Goal: Task Accomplishment & Management: Complete application form

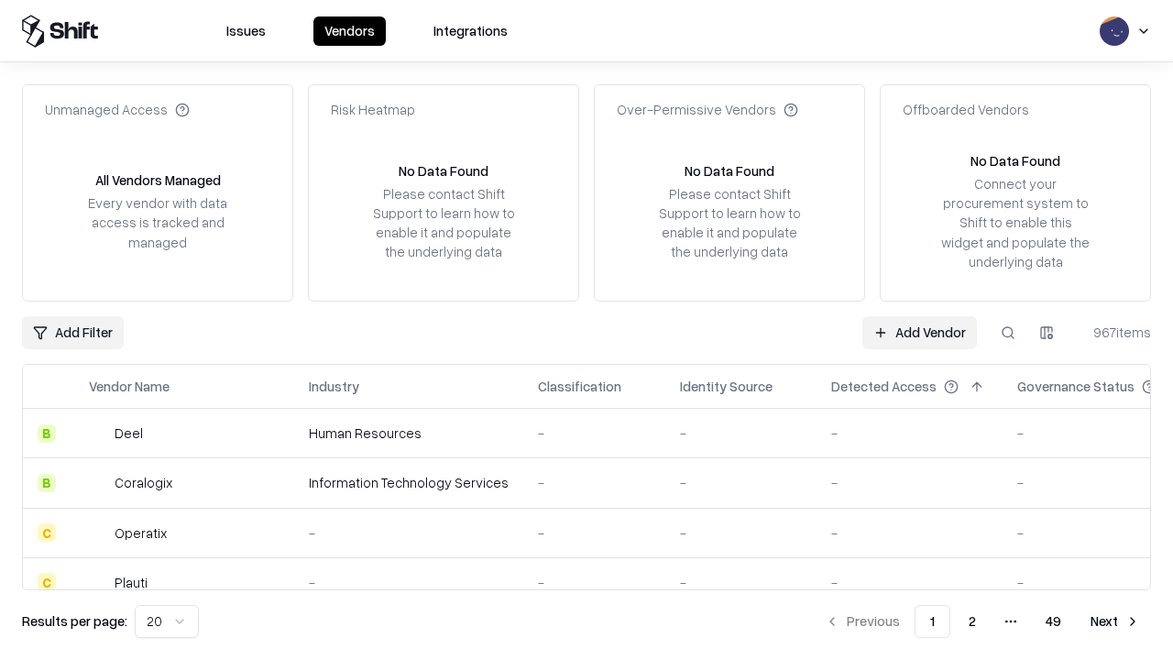
click at [919, 332] on link "Add Vendor" at bounding box center [919, 332] width 115 height 33
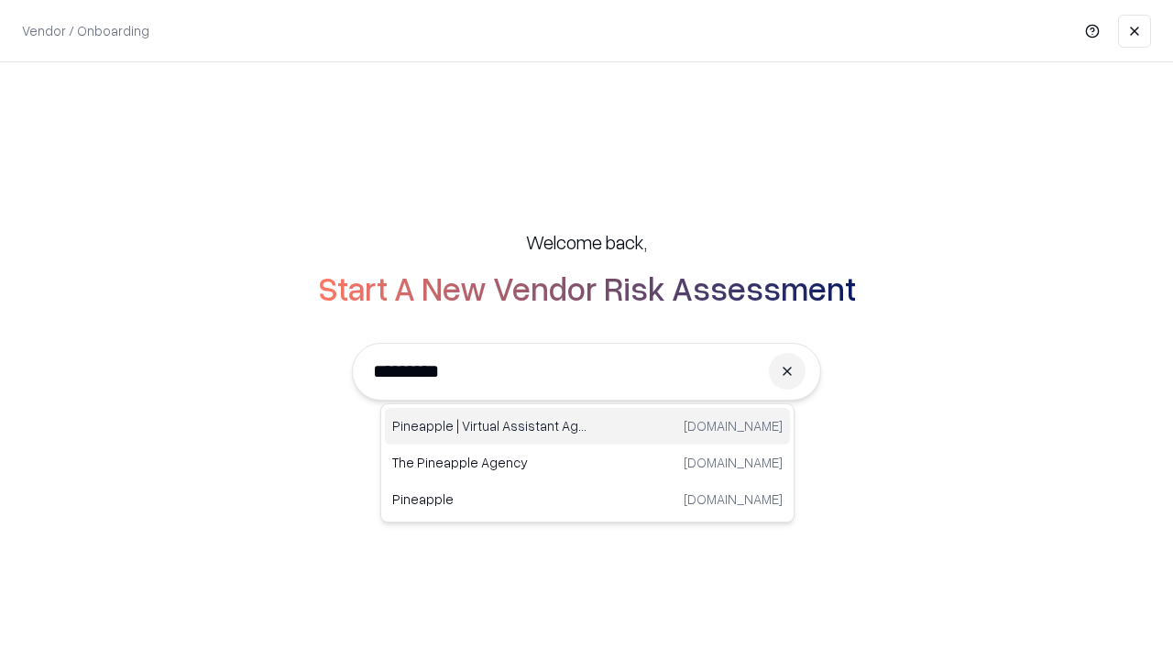
click at [587, 426] on div "Pineapple | Virtual Assistant Agency trypineapple.com" at bounding box center [587, 426] width 405 height 37
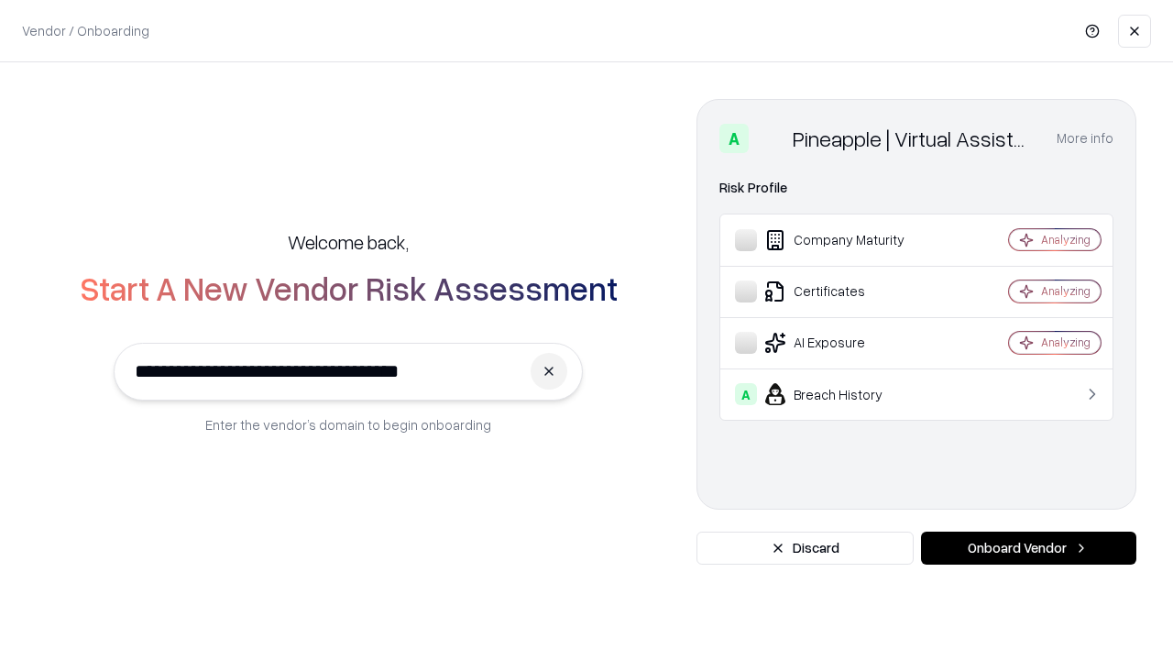
type input "**********"
click at [1028, 548] on button "Onboard Vendor" at bounding box center [1028, 547] width 215 height 33
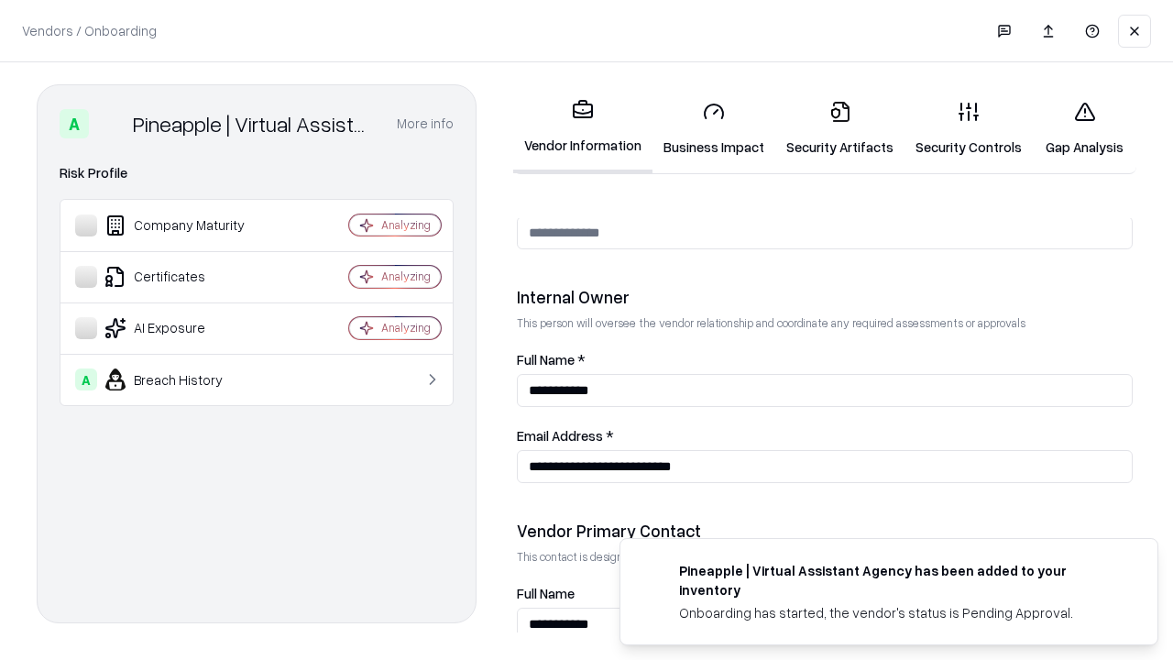
scroll to position [949, 0]
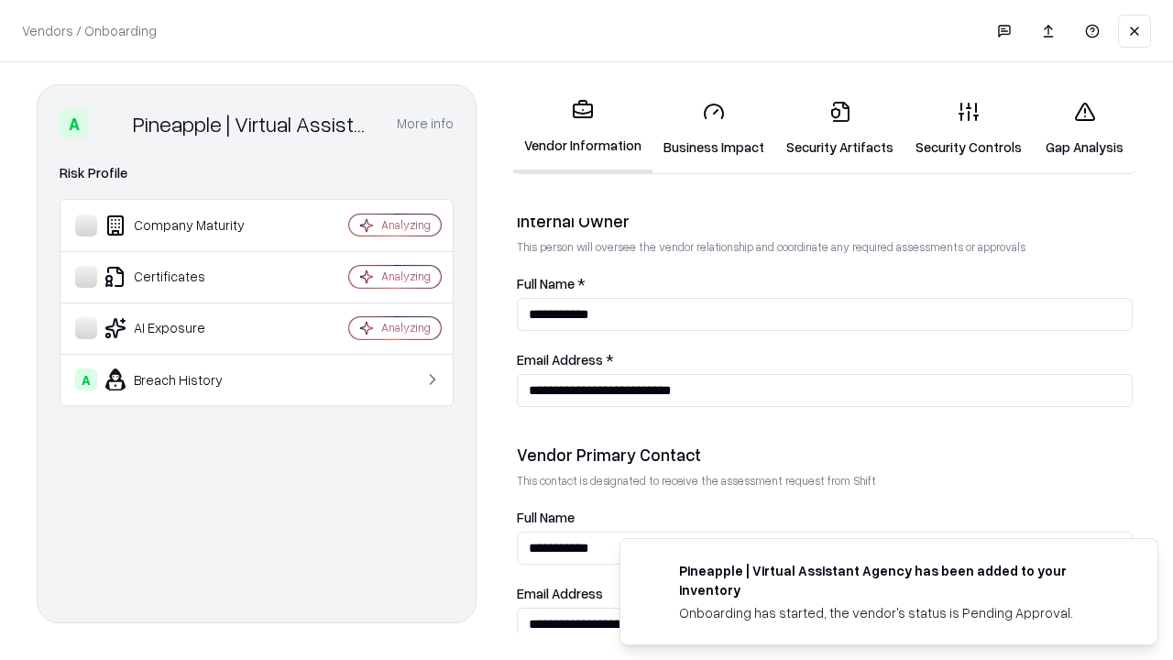
click at [714, 128] on link "Business Impact" at bounding box center [713, 128] width 123 height 85
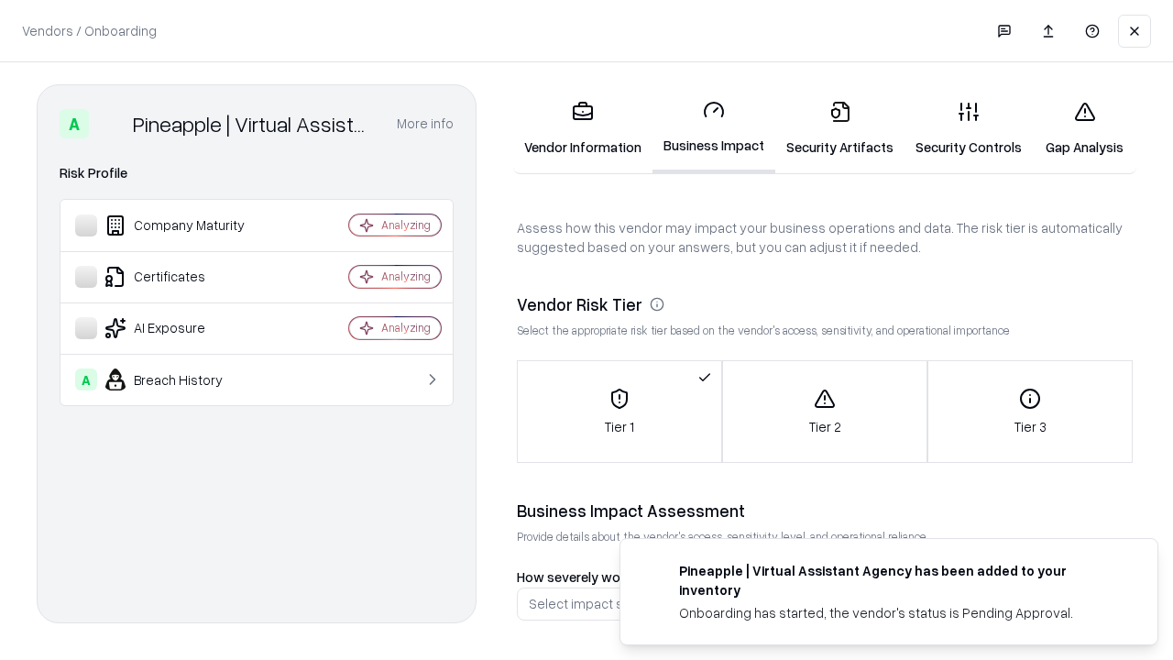
click at [839, 128] on link "Security Artifacts" at bounding box center [839, 128] width 129 height 85
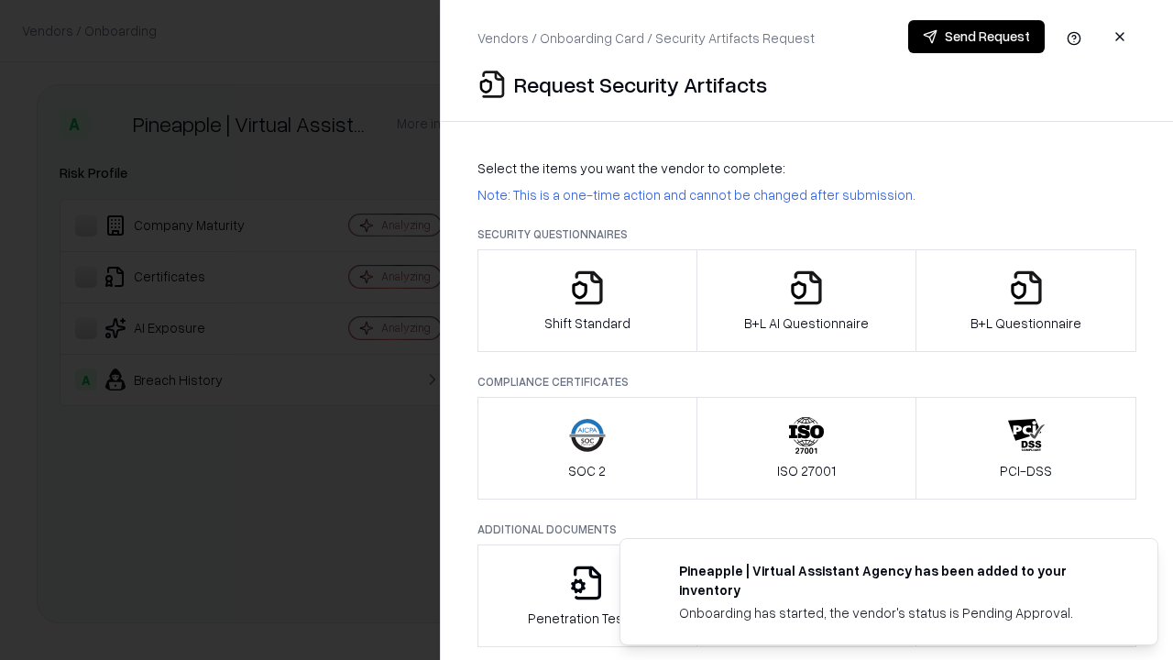
click at [586, 300] on icon "button" at bounding box center [587, 287] width 37 height 37
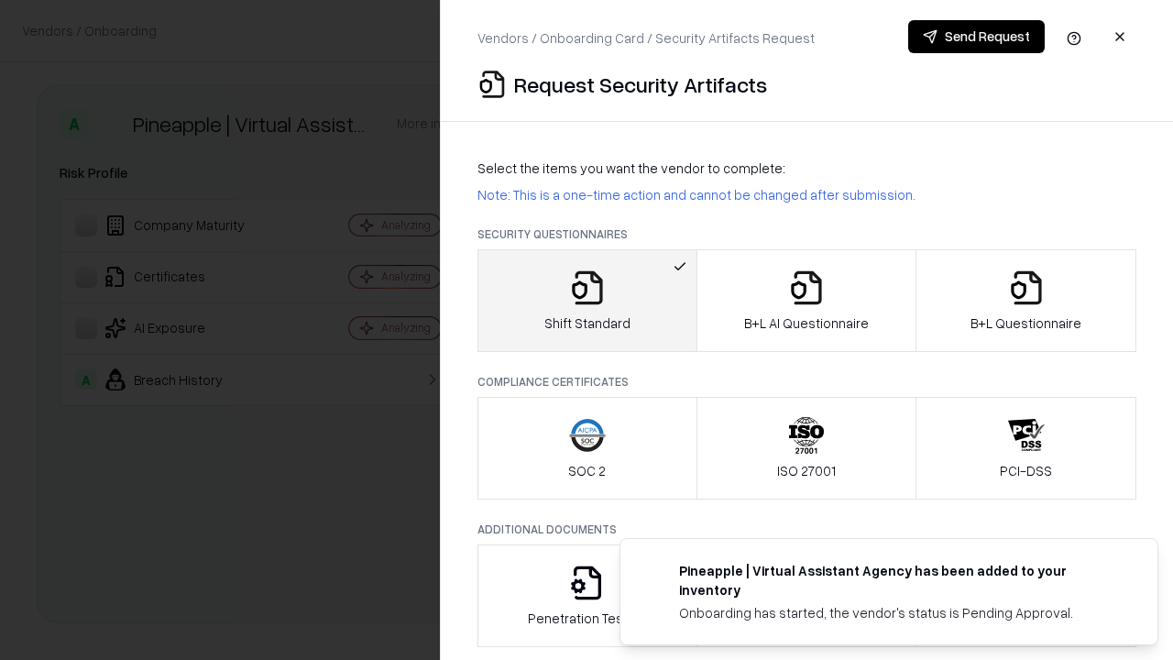
click at [976, 37] on button "Send Request" at bounding box center [976, 36] width 136 height 33
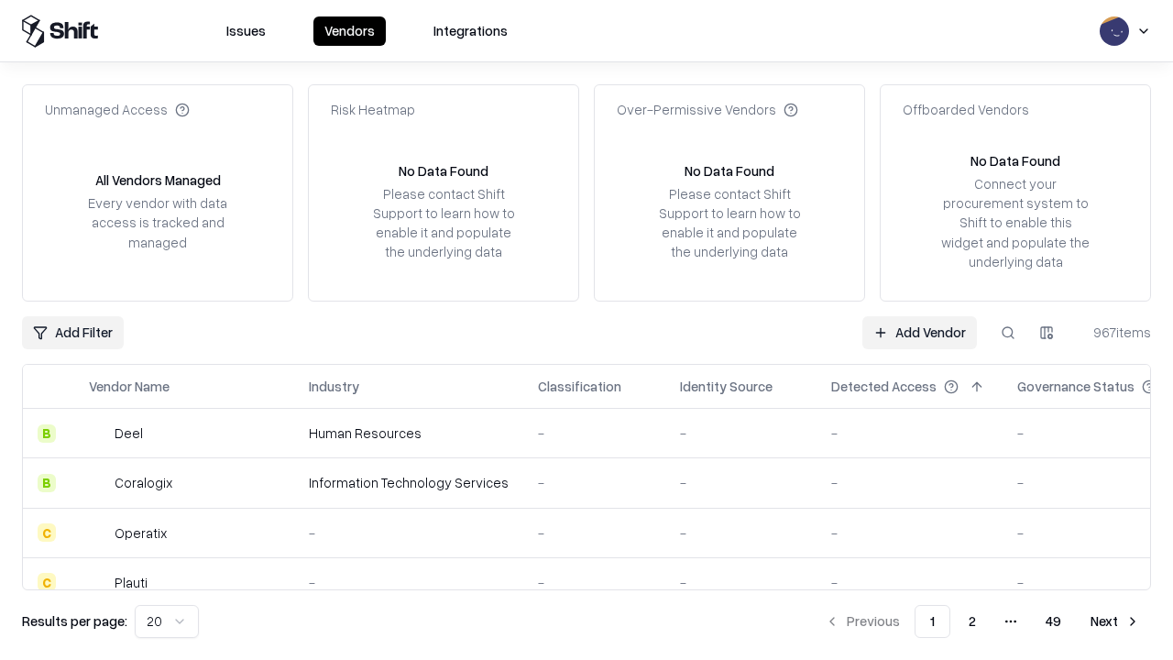
click at [1008, 332] on button at bounding box center [1007, 332] width 33 height 33
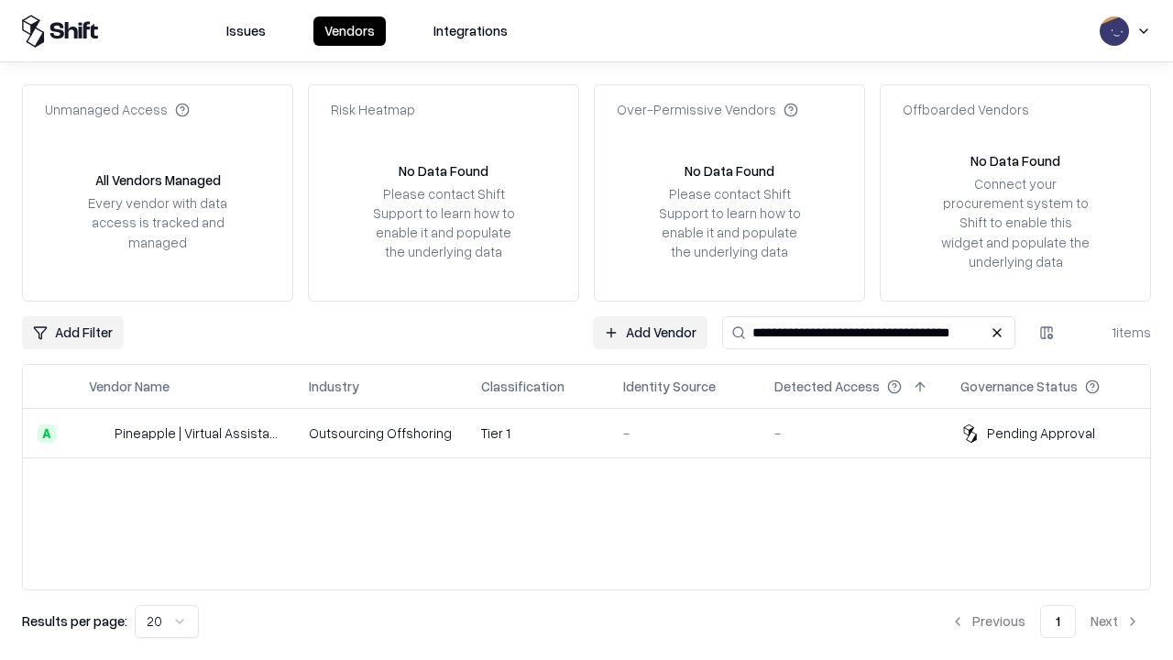
type input "**********"
click at [597, 432] on td "Tier 1" at bounding box center [537, 433] width 142 height 49
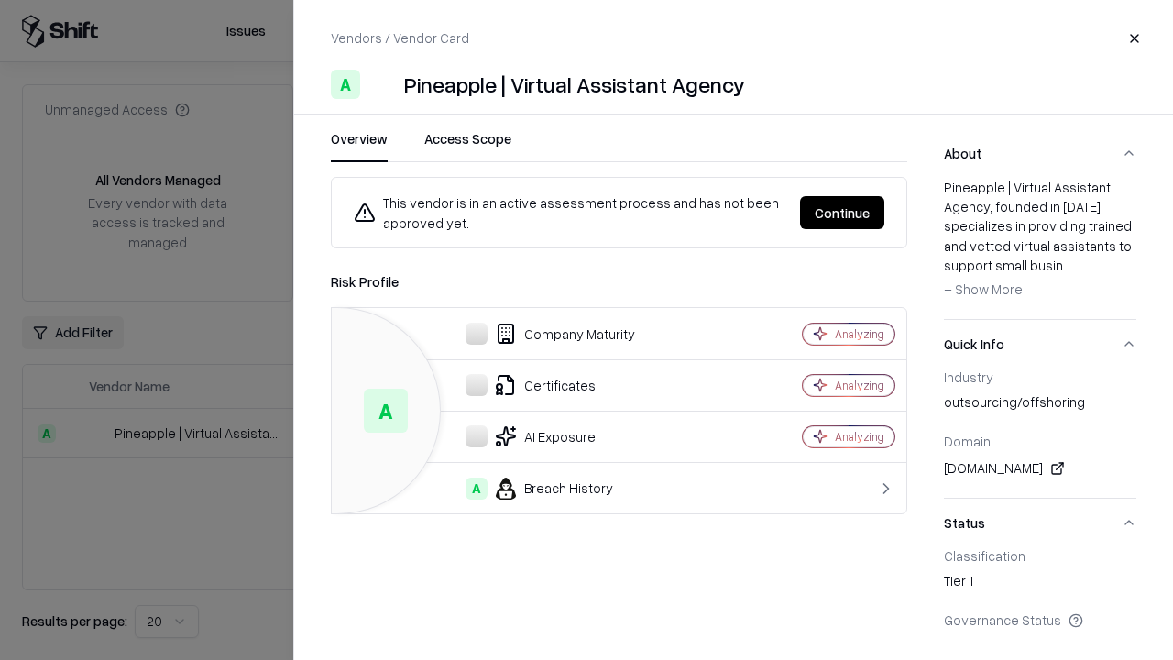
click at [842, 213] on button "Continue" at bounding box center [842, 212] width 84 height 33
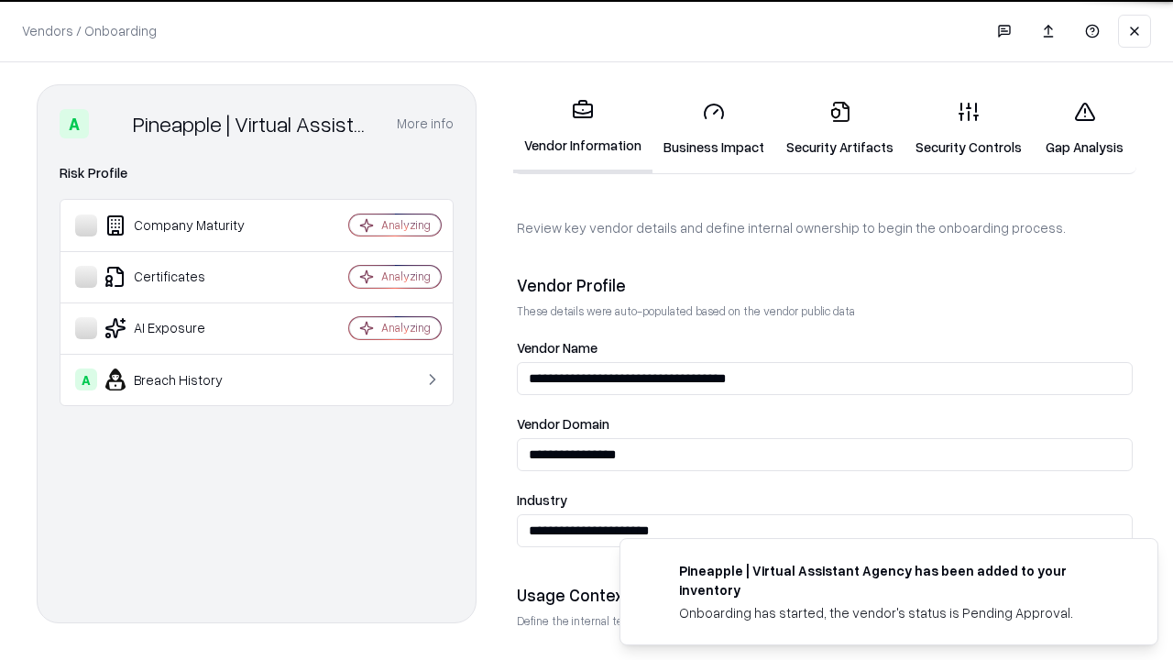
click at [839, 128] on link "Security Artifacts" at bounding box center [839, 128] width 129 height 85
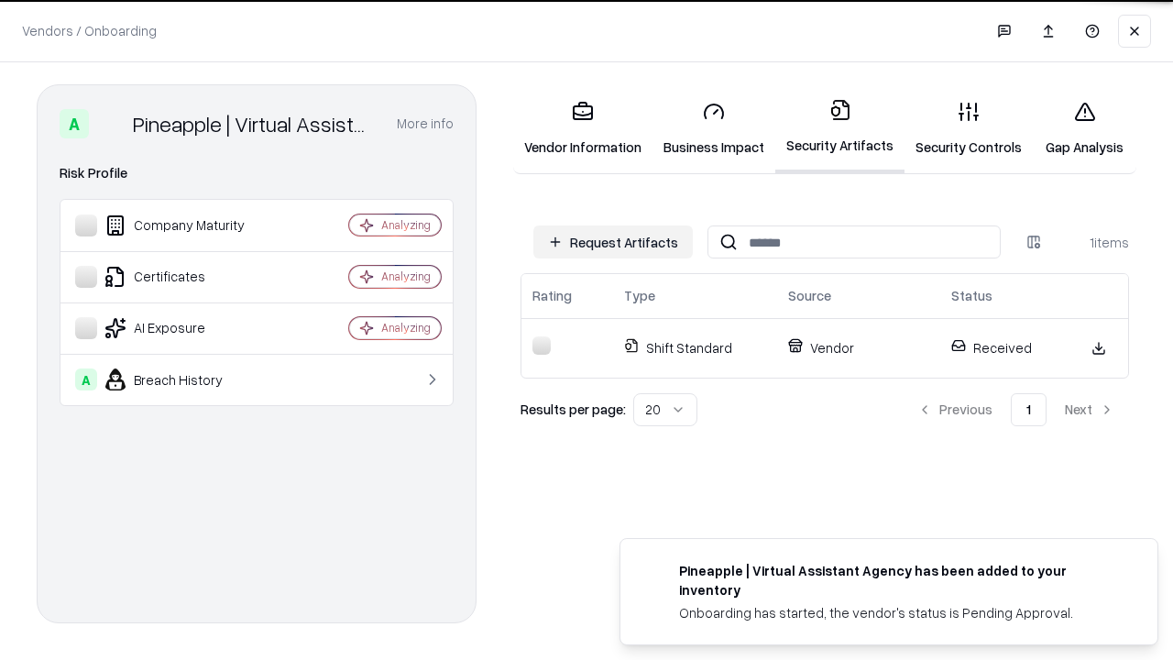
click at [968, 128] on link "Security Controls" at bounding box center [968, 128] width 128 height 85
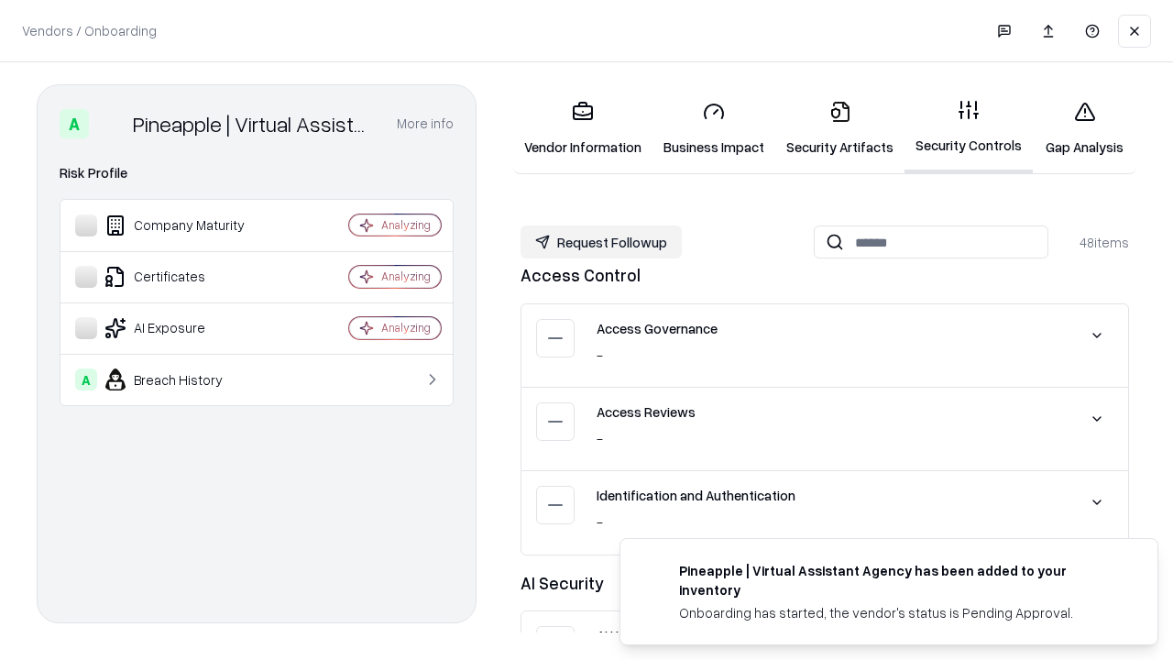
click at [601, 242] on button "Request Followup" at bounding box center [600, 241] width 161 height 33
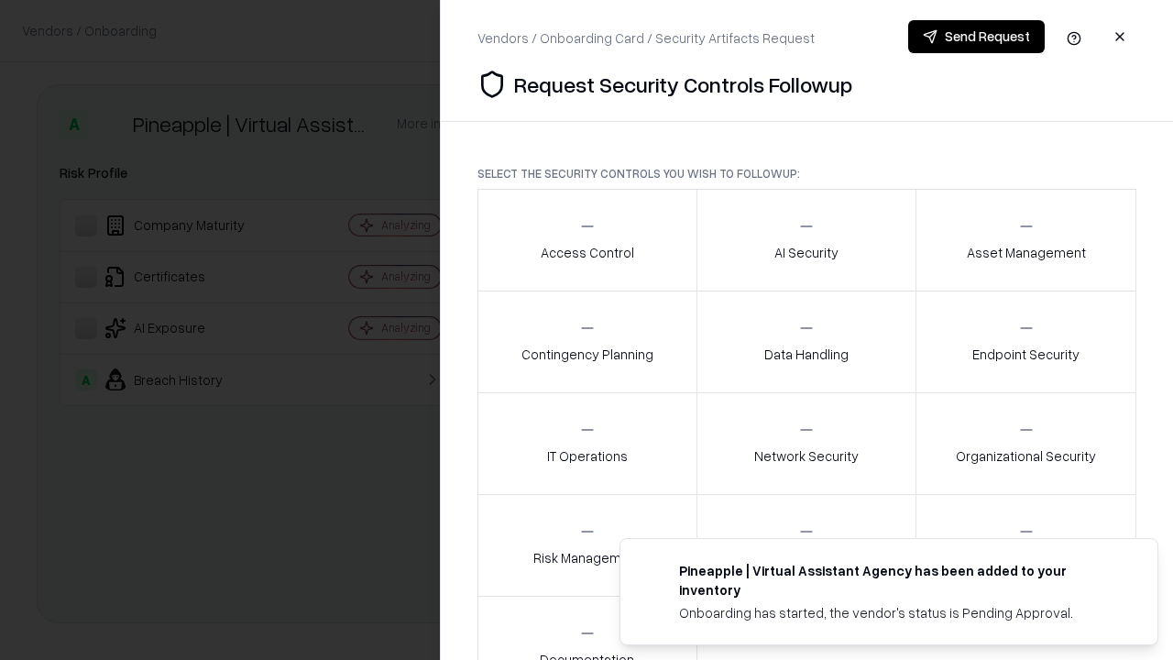
click at [586, 240] on div "Access Control" at bounding box center [586, 239] width 93 height 45
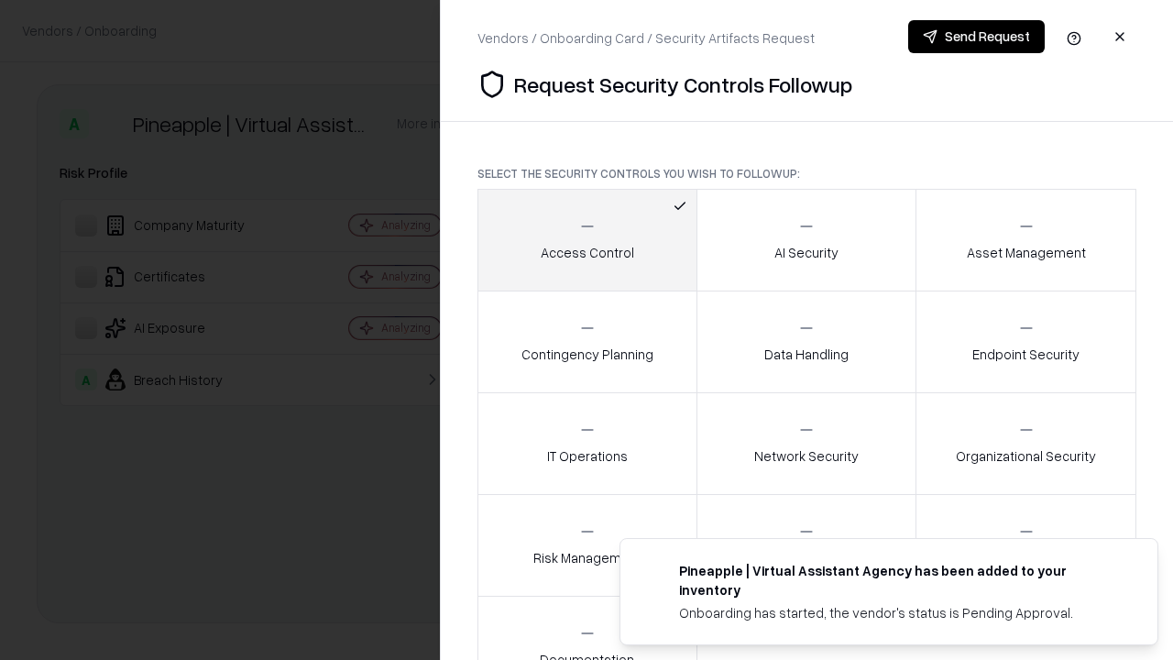
click at [976, 37] on button "Send Request" at bounding box center [976, 36] width 136 height 33
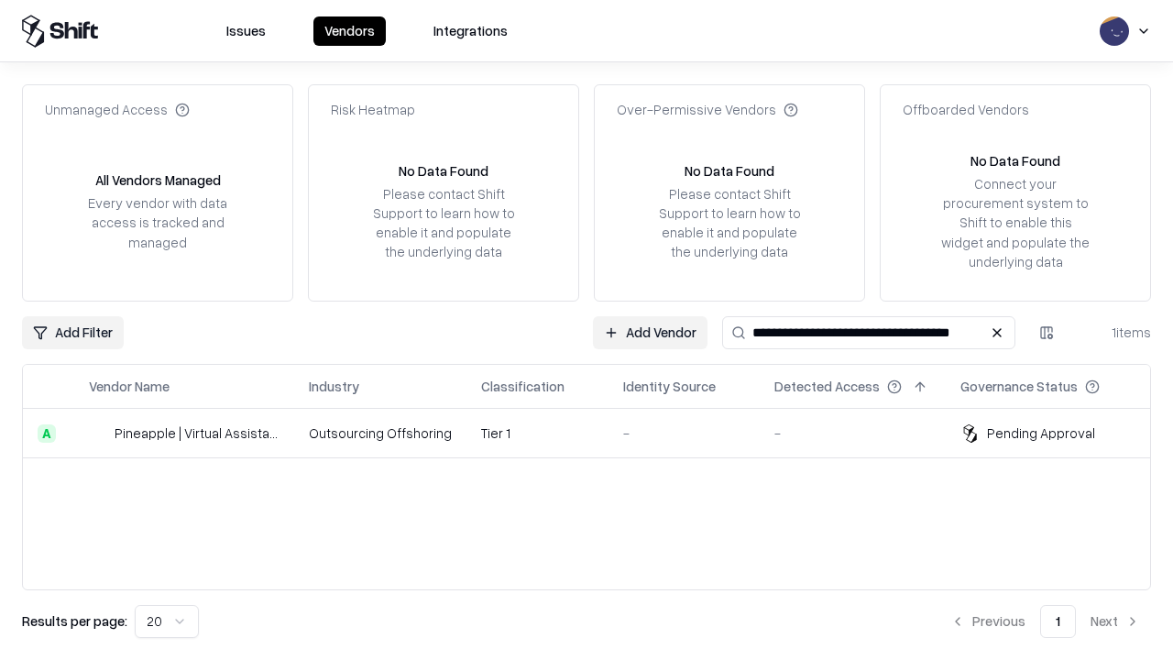
type input "**********"
click at [597, 432] on td "Tier 1" at bounding box center [537, 433] width 142 height 49
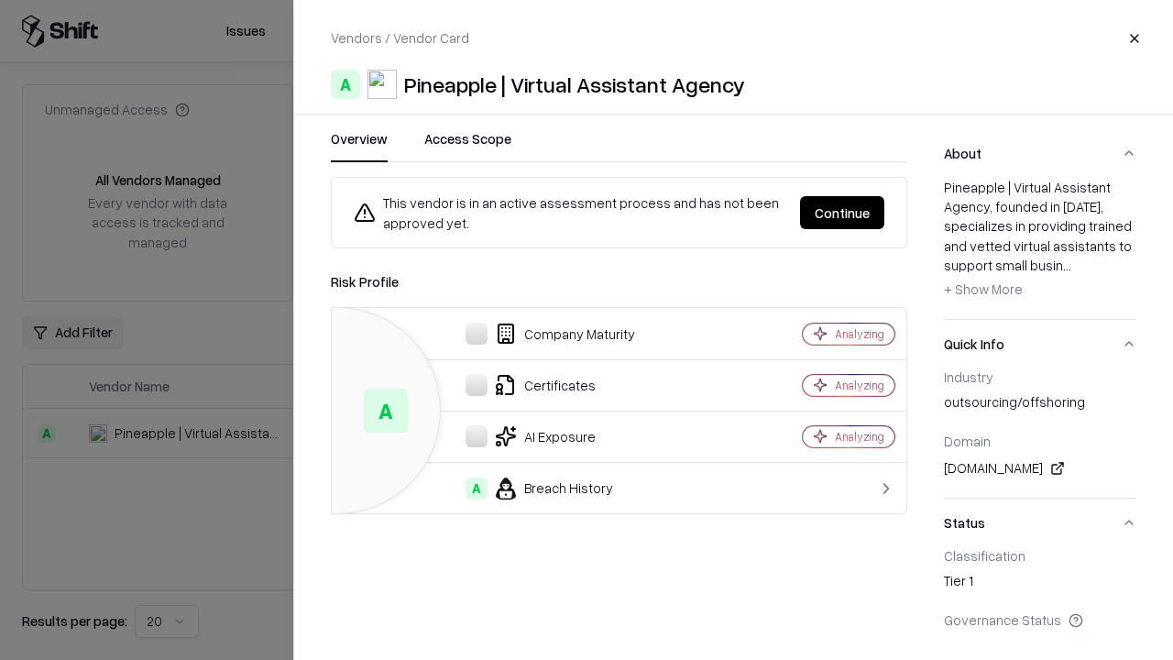
click at [842, 213] on button "Continue" at bounding box center [842, 212] width 84 height 33
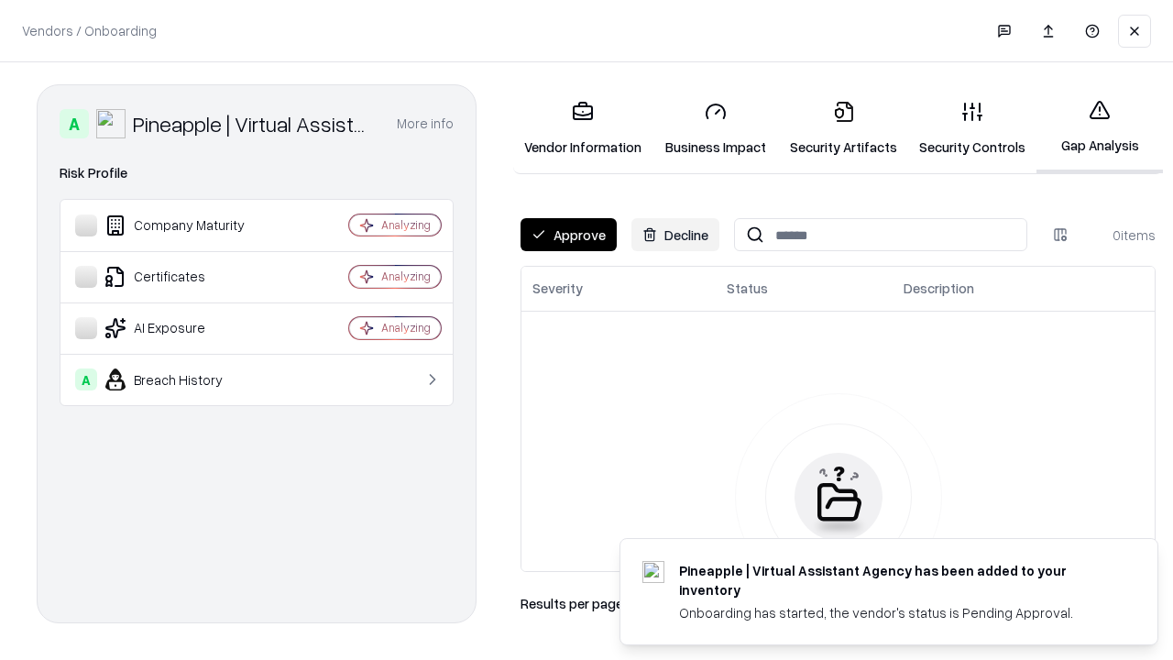
click at [568, 235] on button "Approve" at bounding box center [568, 234] width 96 height 33
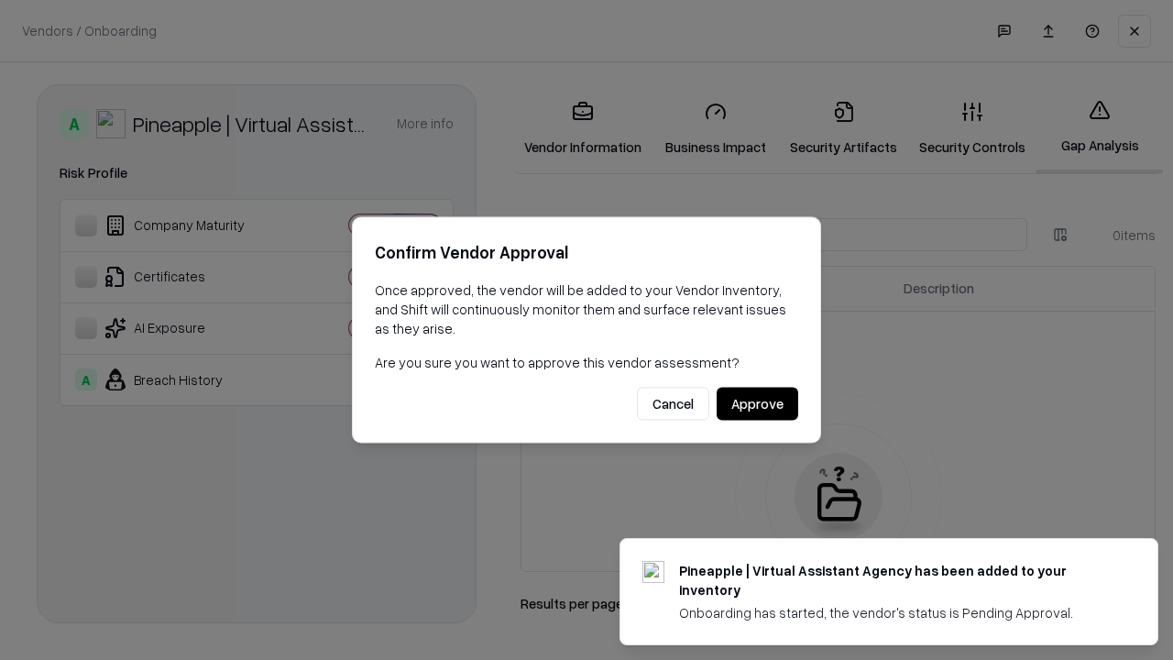
click at [757, 403] on button "Approve" at bounding box center [757, 404] width 82 height 33
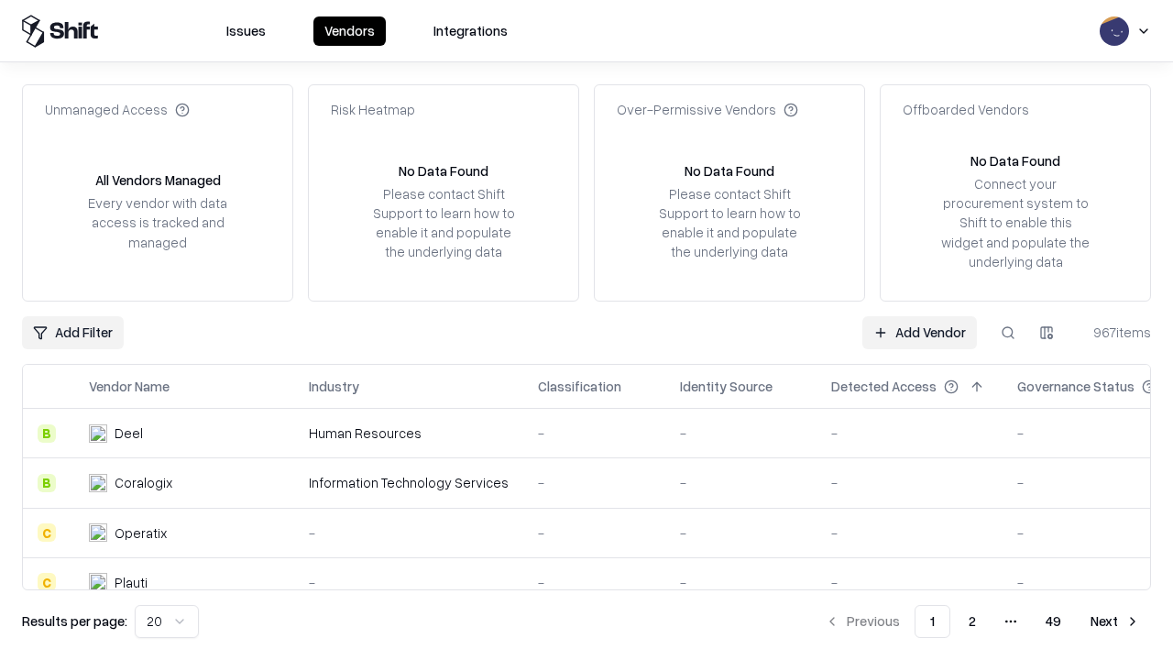
type input "**********"
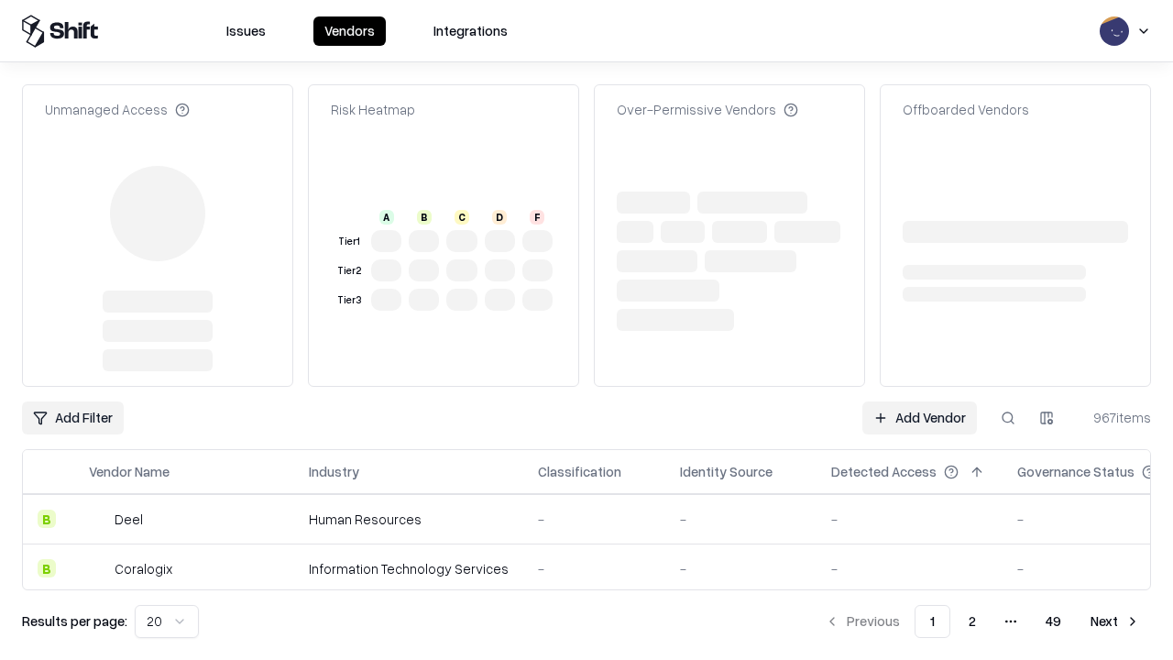
click at [919, 401] on link "Add Vendor" at bounding box center [919, 417] width 115 height 33
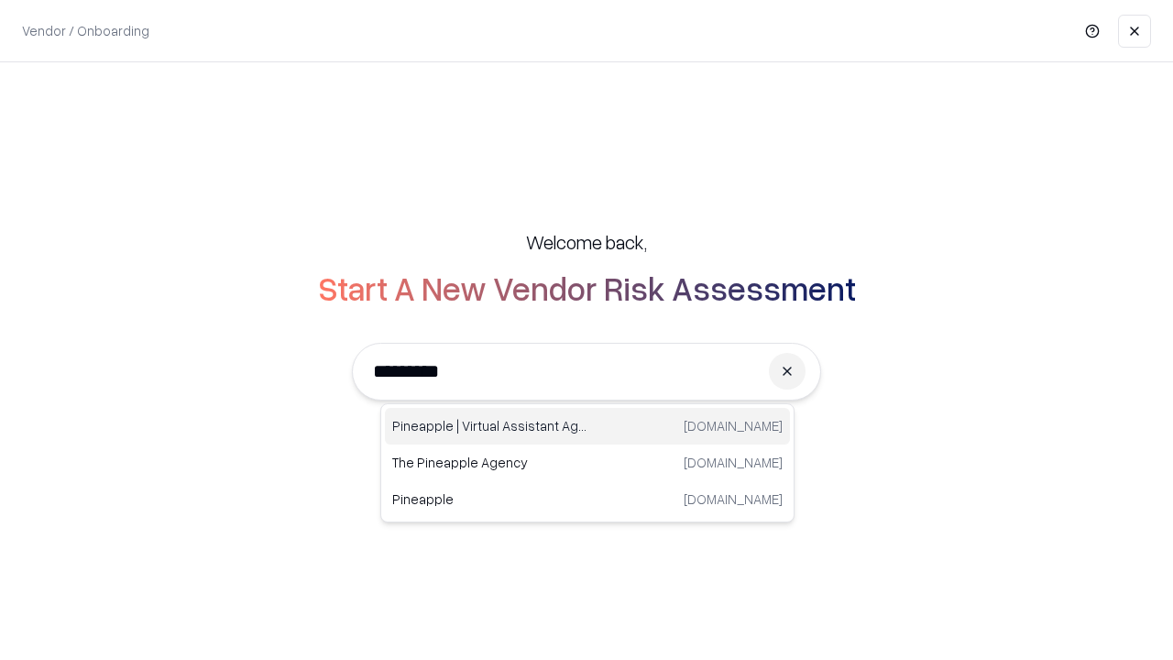
click at [587, 426] on div "Pineapple | Virtual Assistant Agency trypineapple.com" at bounding box center [587, 426] width 405 height 37
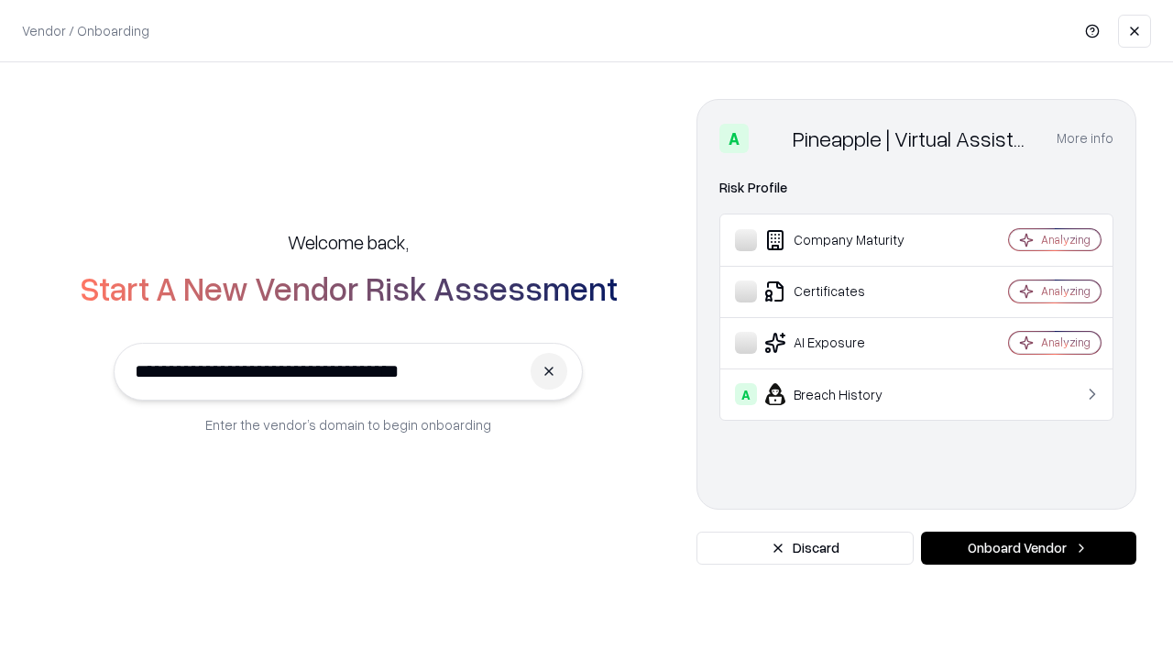
type input "**********"
click at [1028, 548] on button "Onboard Vendor" at bounding box center [1028, 547] width 215 height 33
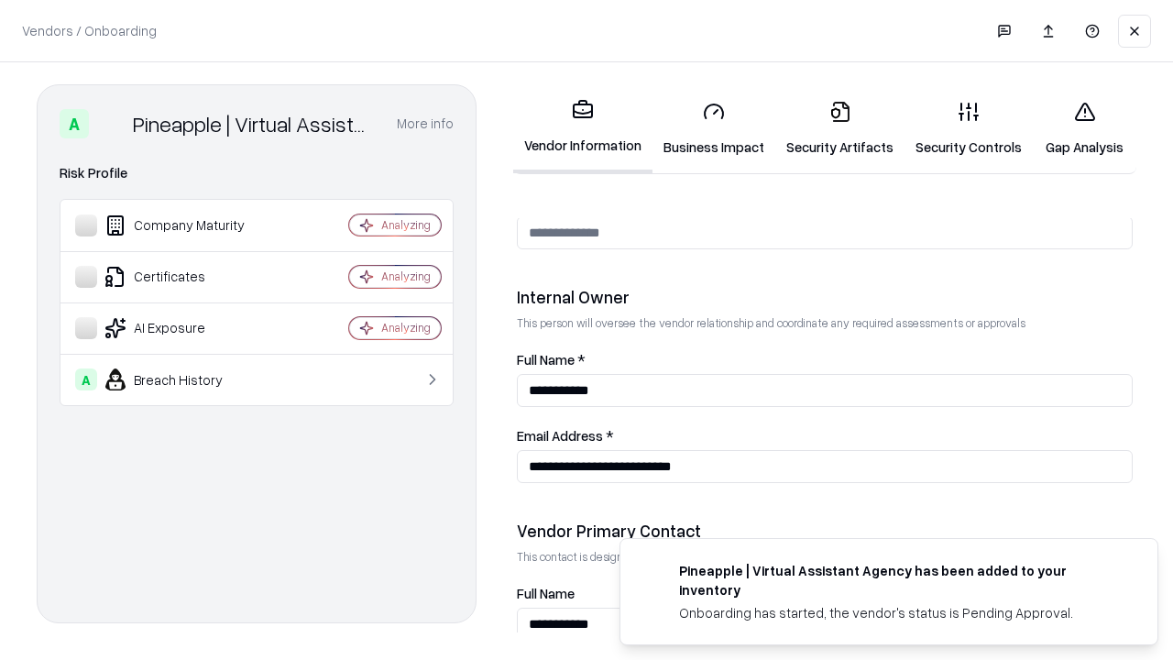
scroll to position [949, 0]
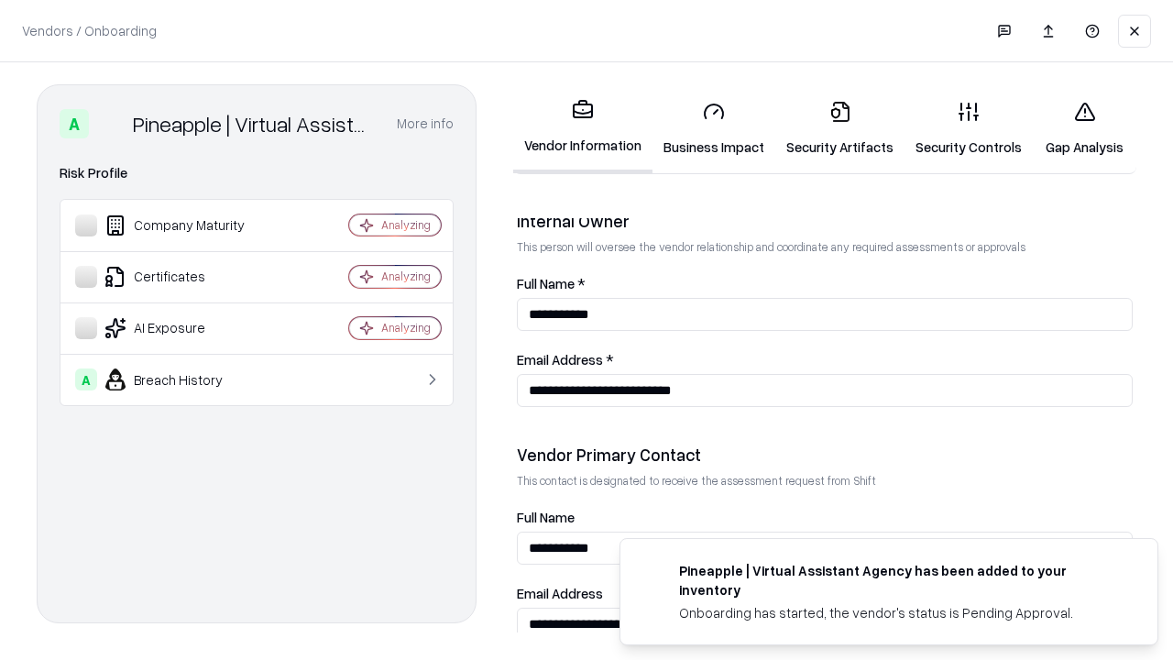
click at [1084, 128] on link "Gap Analysis" at bounding box center [1084, 128] width 104 height 85
